Goal: Transaction & Acquisition: Purchase product/service

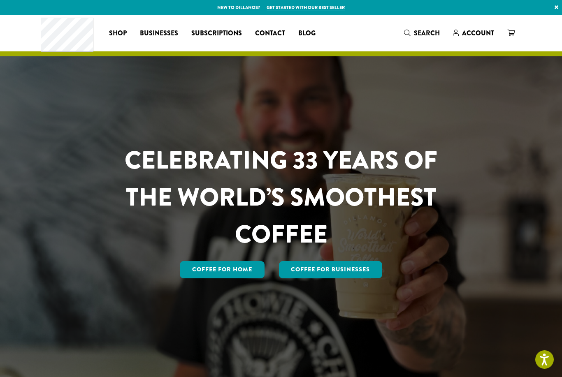
click at [245, 278] on link "Coffee for Home" at bounding box center [222, 269] width 85 height 17
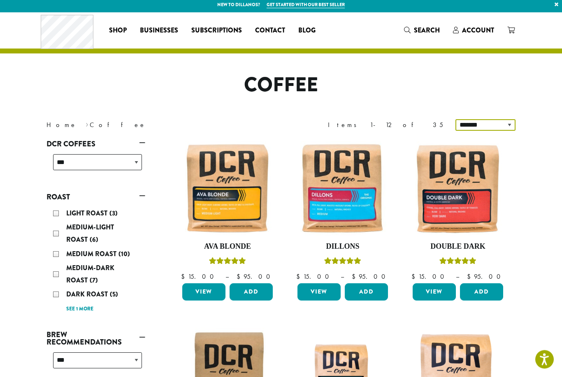
click at [506, 126] on select "**********" at bounding box center [485, 126] width 60 height 12
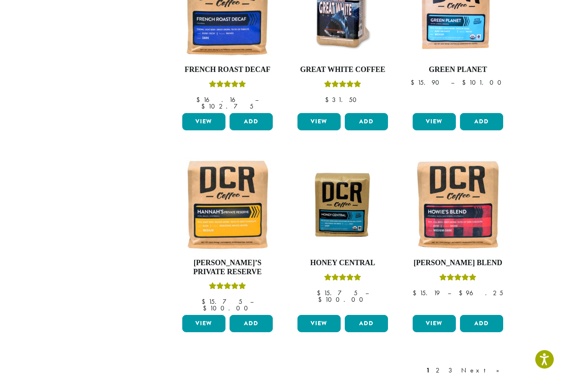
scroll to position [559, 0]
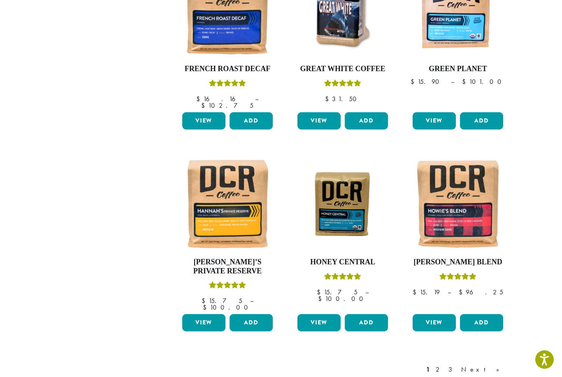
click at [344, 219] on img at bounding box center [342, 204] width 95 height 71
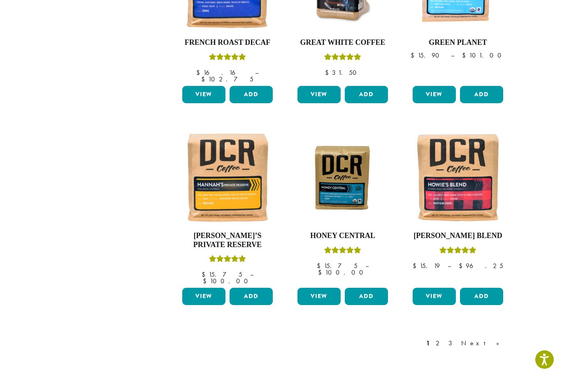
click at [495, 338] on link "Next »" at bounding box center [482, 343] width 47 height 10
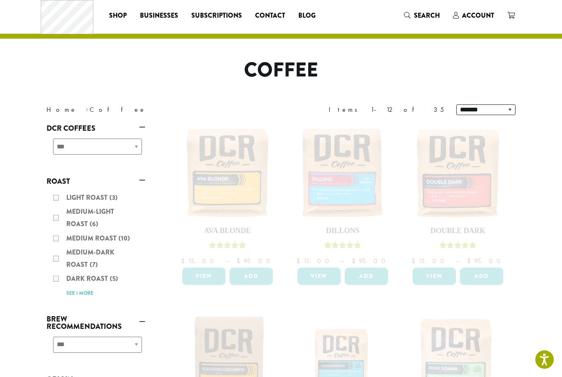
scroll to position [37, 0]
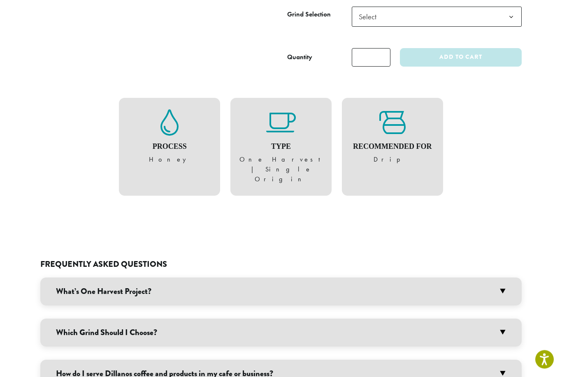
scroll to position [418, 0]
click at [169, 319] on h3 "Which Grind Should I Choose?" at bounding box center [280, 333] width 481 height 28
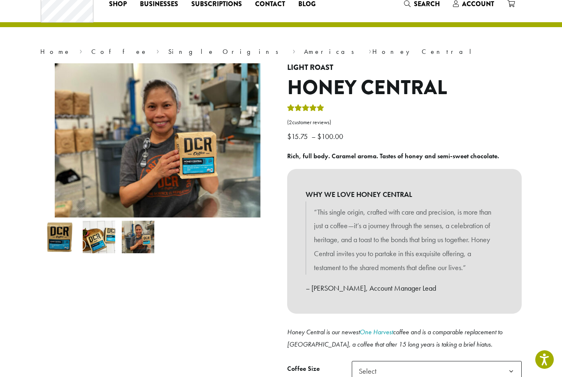
scroll to position [0, 0]
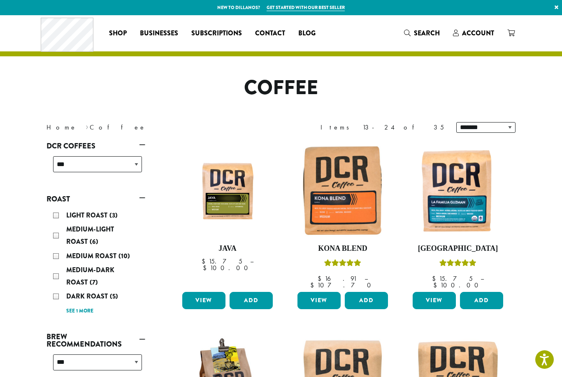
click at [349, 199] on img at bounding box center [342, 190] width 95 height 95
